Goal: Information Seeking & Learning: Find specific fact

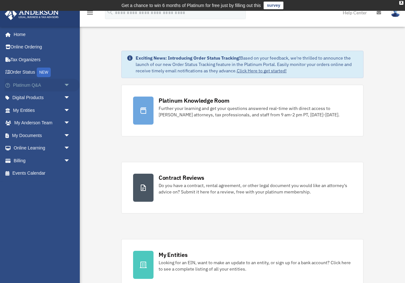
click at [64, 85] on span "arrow_drop_down" at bounding box center [70, 85] width 13 height 13
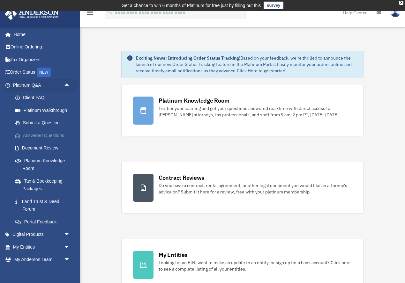
click at [55, 136] on link "Answered Questions" at bounding box center [44, 135] width 71 height 13
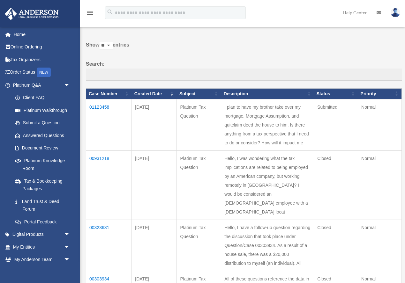
scroll to position [29, 0]
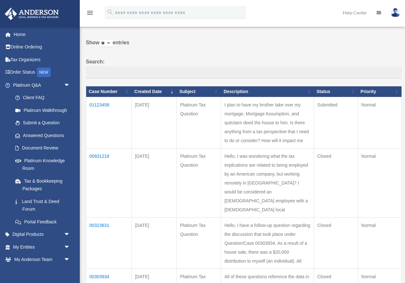
click at [108, 106] on td "01123458" at bounding box center [109, 122] width 46 height 51
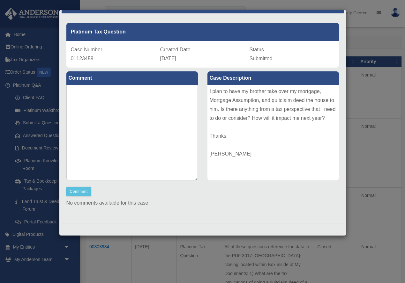
scroll to position [0, 0]
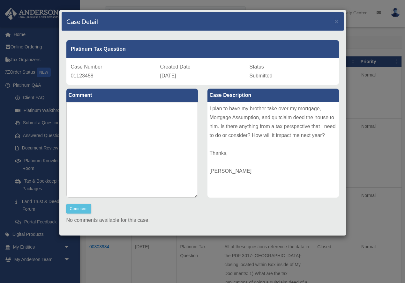
click at [339, 20] on div "Case Detail ×" at bounding box center [203, 21] width 282 height 19
click at [338, 20] on span "×" at bounding box center [337, 21] width 4 height 7
